Goal: Information Seeking & Learning: Learn about a topic

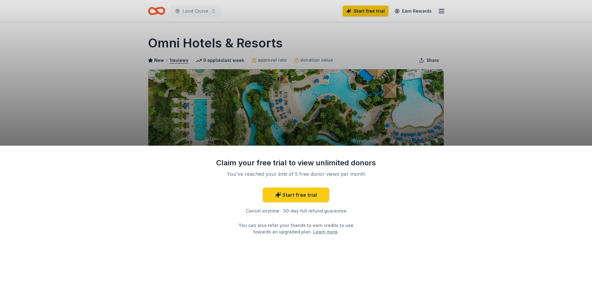
click at [557, 120] on div "Claim your free trial to view unlimited donors You've reached your limit of 5 f…" at bounding box center [296, 145] width 592 height 291
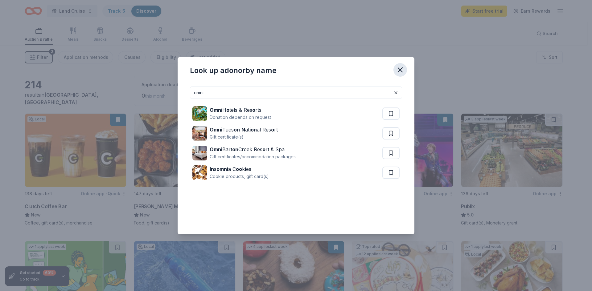
click at [402, 71] on icon "button" at bounding box center [400, 70] width 9 height 9
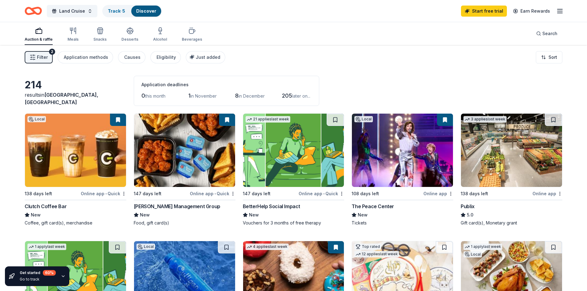
click at [179, 209] on div "Avants Management Group" at bounding box center [177, 206] width 87 height 7
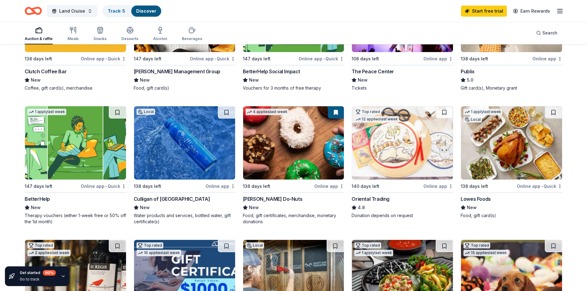
scroll to position [154, 0]
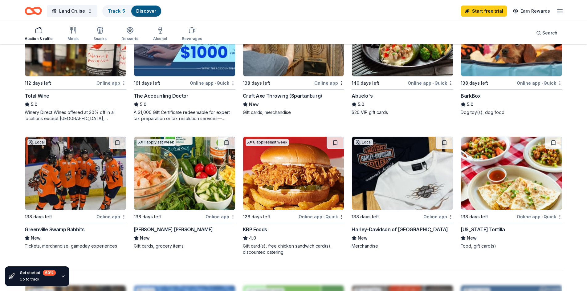
scroll to position [555, 0]
